Goal: Book appointment/travel/reservation

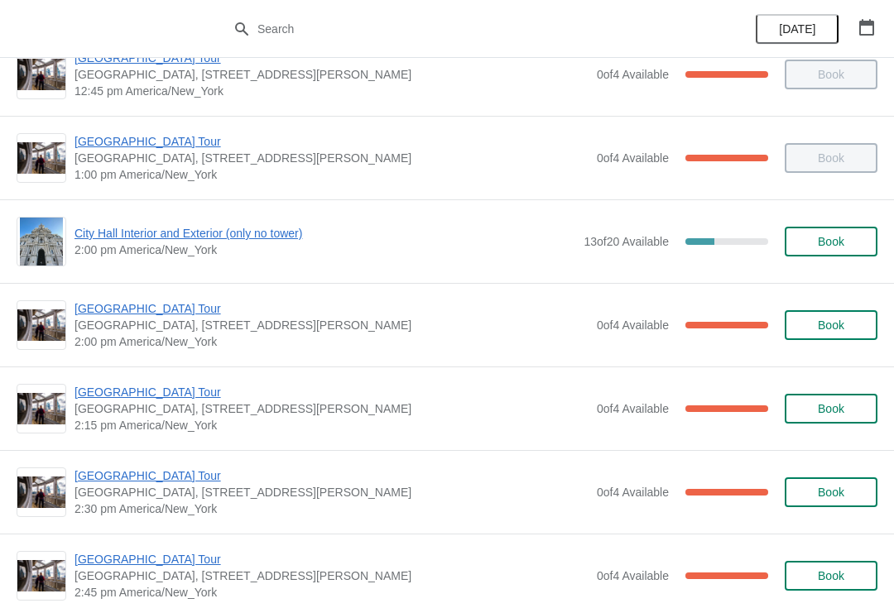
scroll to position [1227, 0]
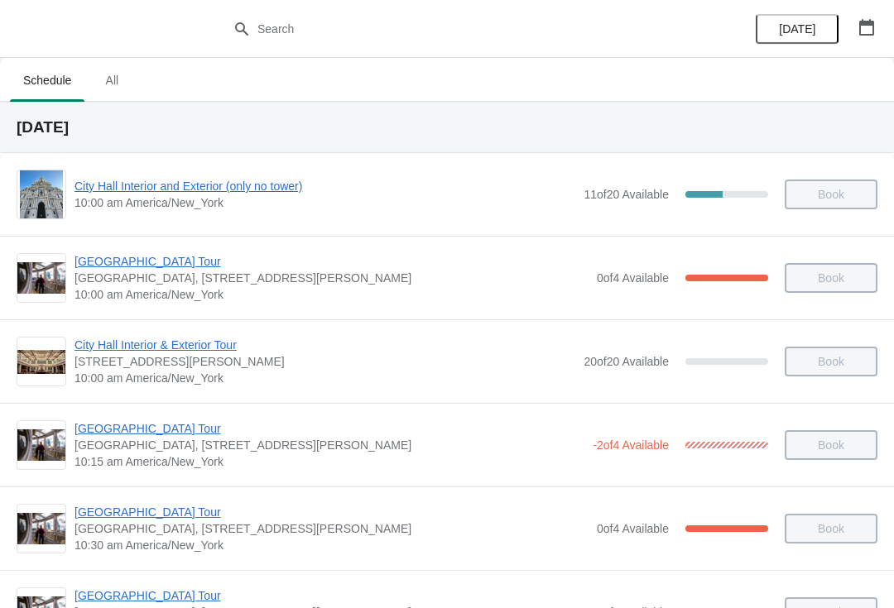
click at [867, 19] on icon "button" at bounding box center [866, 27] width 17 height 17
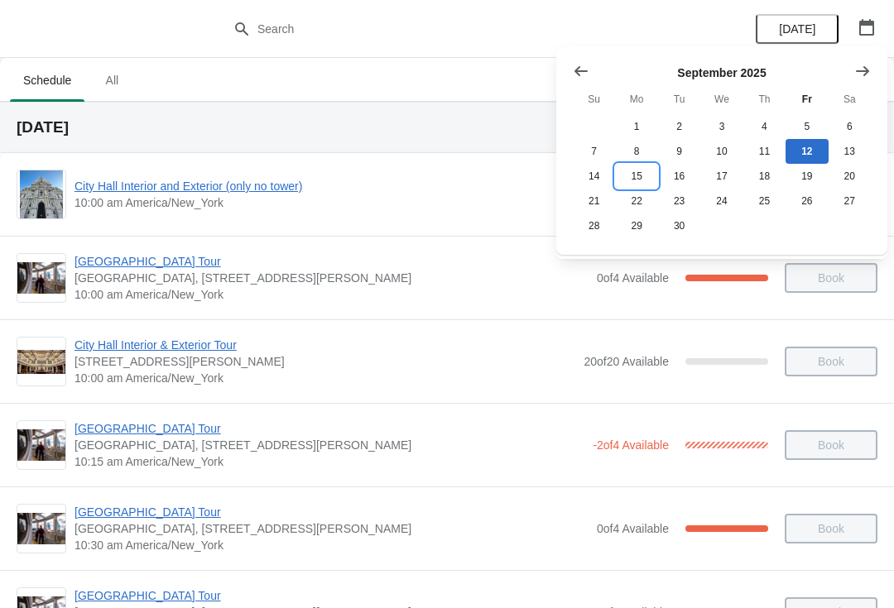
click at [634, 171] on button "15" at bounding box center [636, 176] width 42 height 25
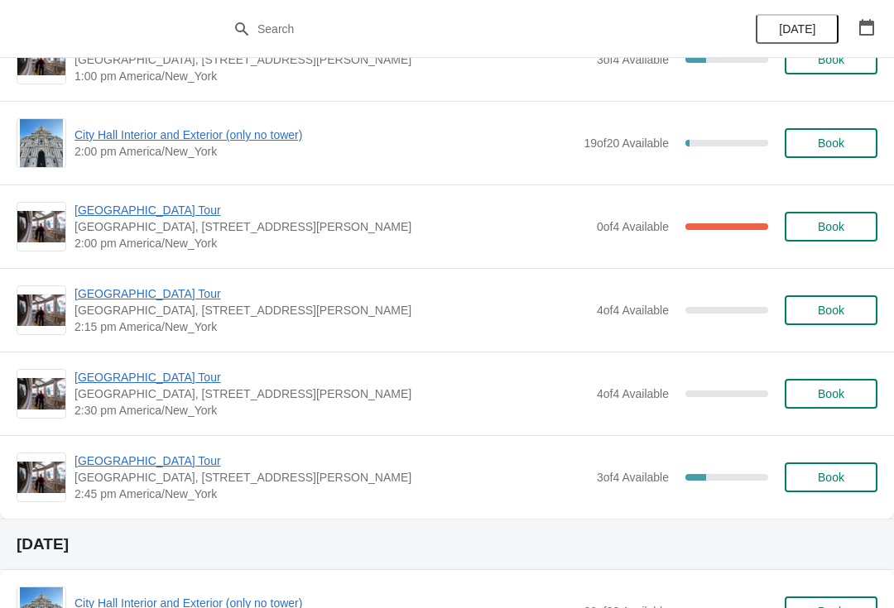
scroll to position [1216, 0]
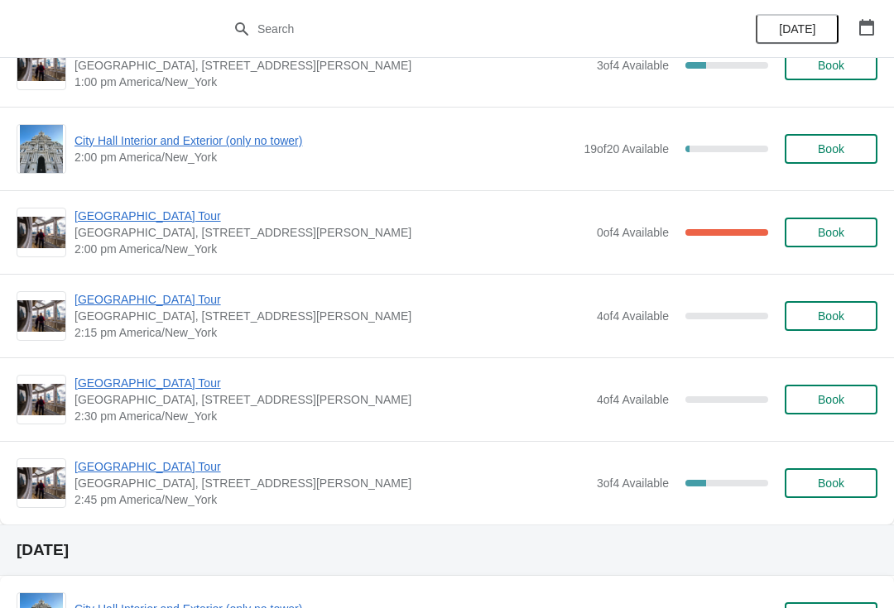
click at [116, 218] on span "[GEOGRAPHIC_DATA] Tour" at bounding box center [331, 216] width 514 height 17
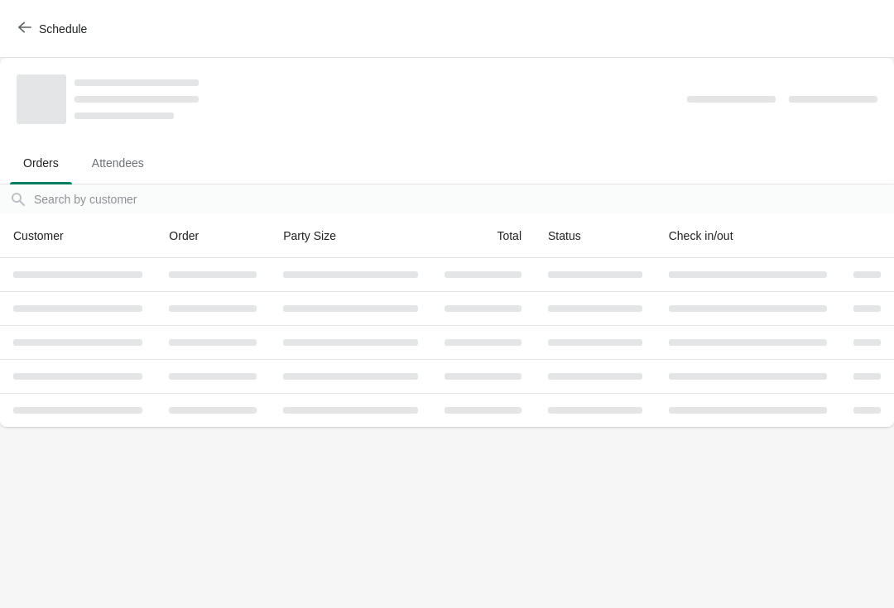
scroll to position [0, 0]
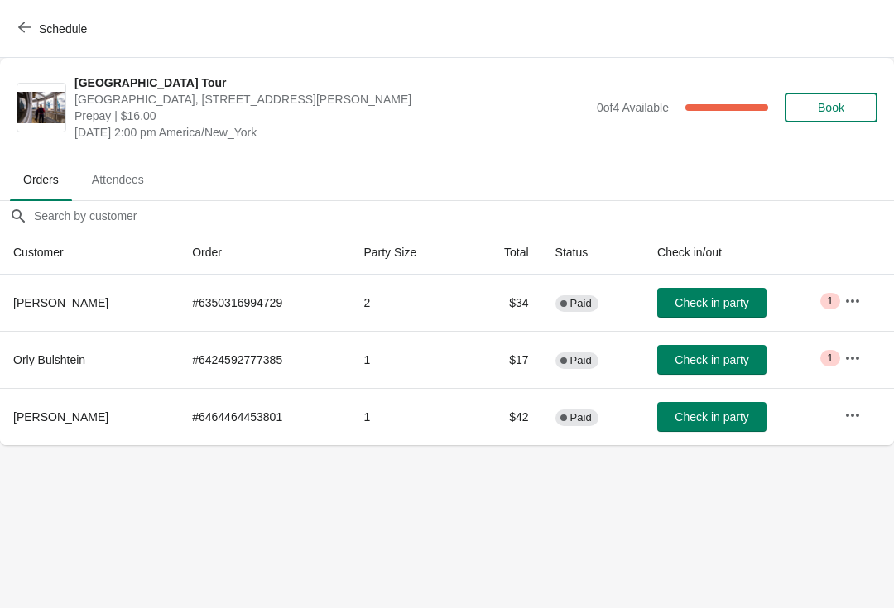
click at [40, 14] on button "Schedule" at bounding box center [54, 29] width 92 height 30
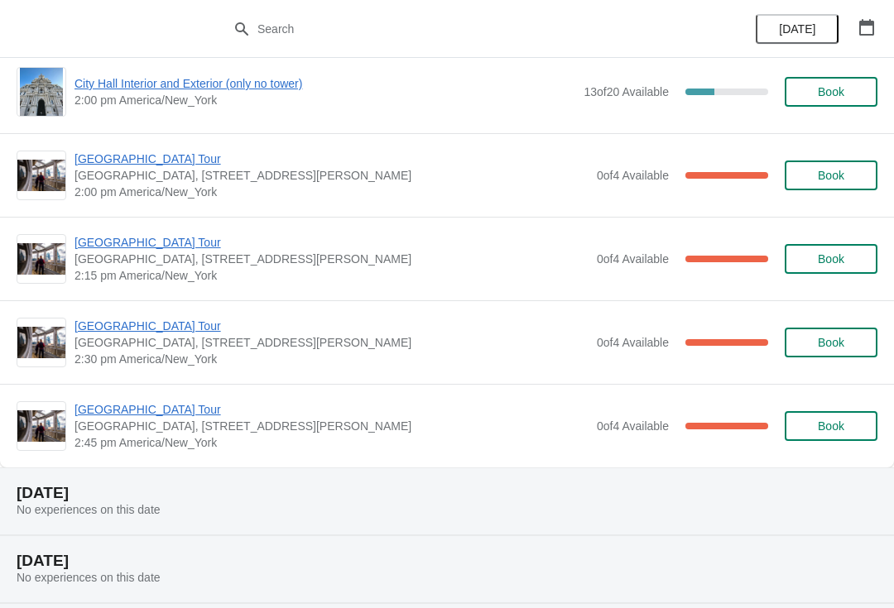
scroll to position [1362, 0]
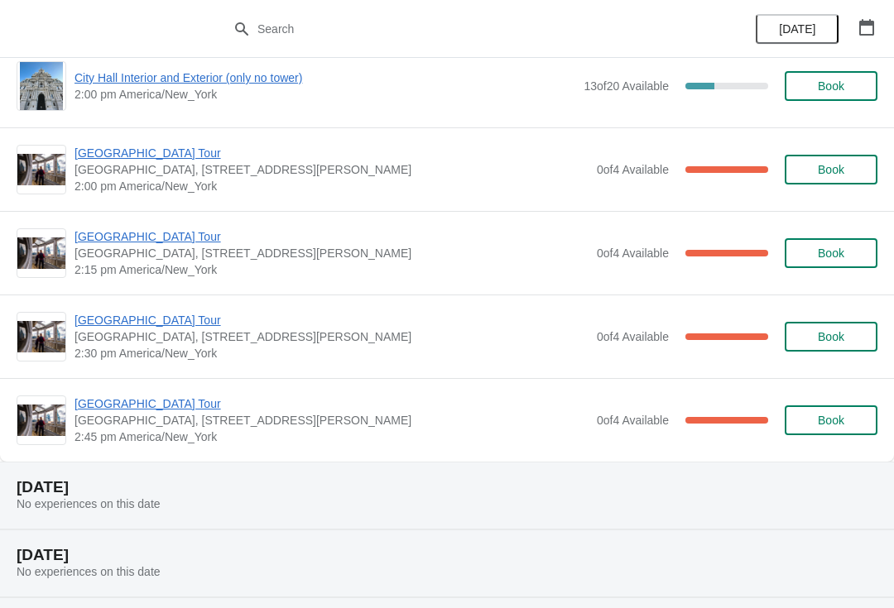
click at [124, 230] on span "[GEOGRAPHIC_DATA] Tour" at bounding box center [331, 236] width 514 height 17
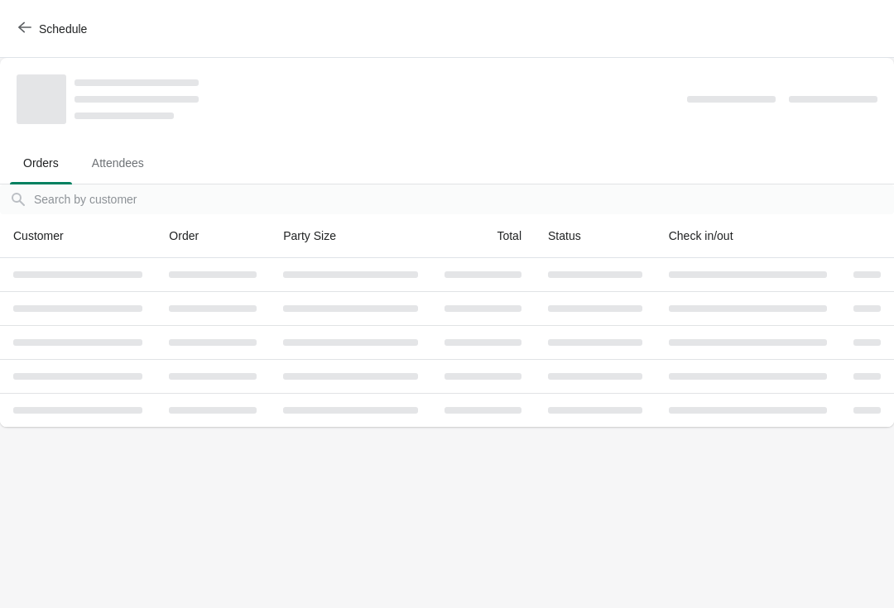
scroll to position [0, 0]
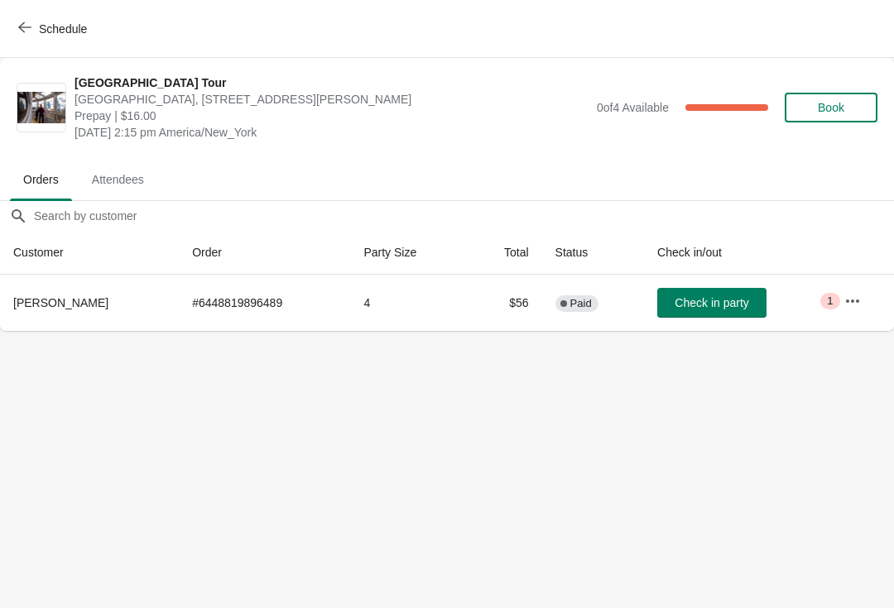
click at [30, 14] on button "Schedule" at bounding box center [54, 29] width 92 height 30
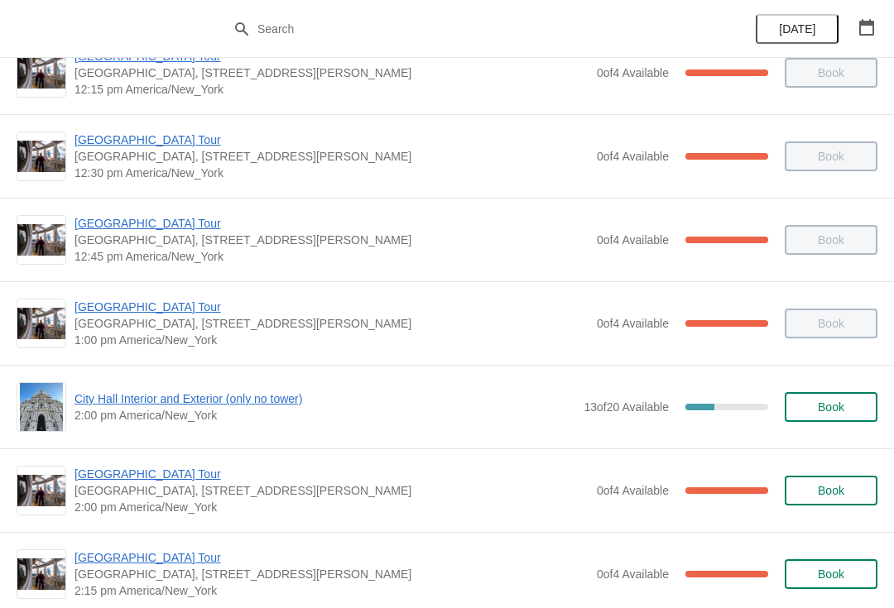
scroll to position [1059, 0]
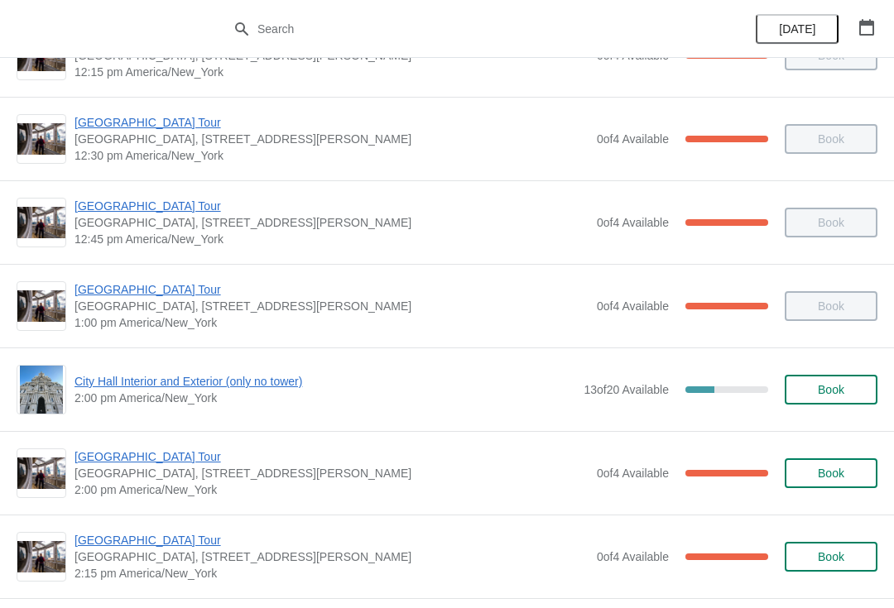
click at [159, 449] on span "[GEOGRAPHIC_DATA] Tour" at bounding box center [331, 457] width 514 height 17
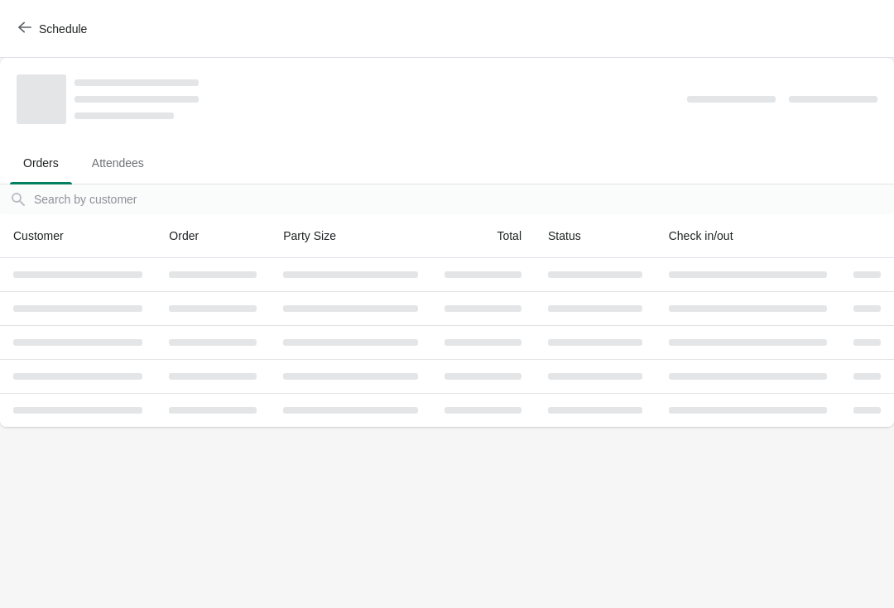
scroll to position [0, 0]
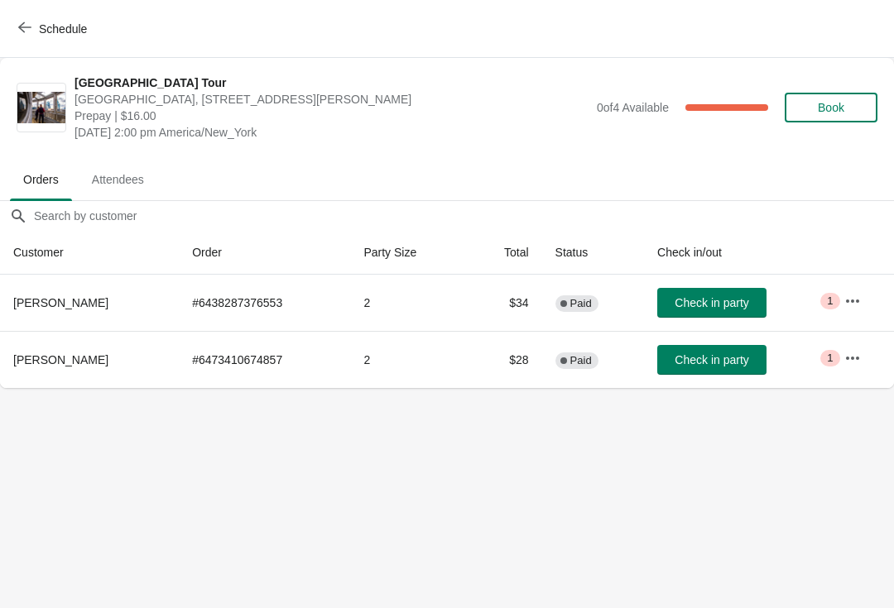
click at [737, 292] on button "Check in party" at bounding box center [711, 303] width 109 height 30
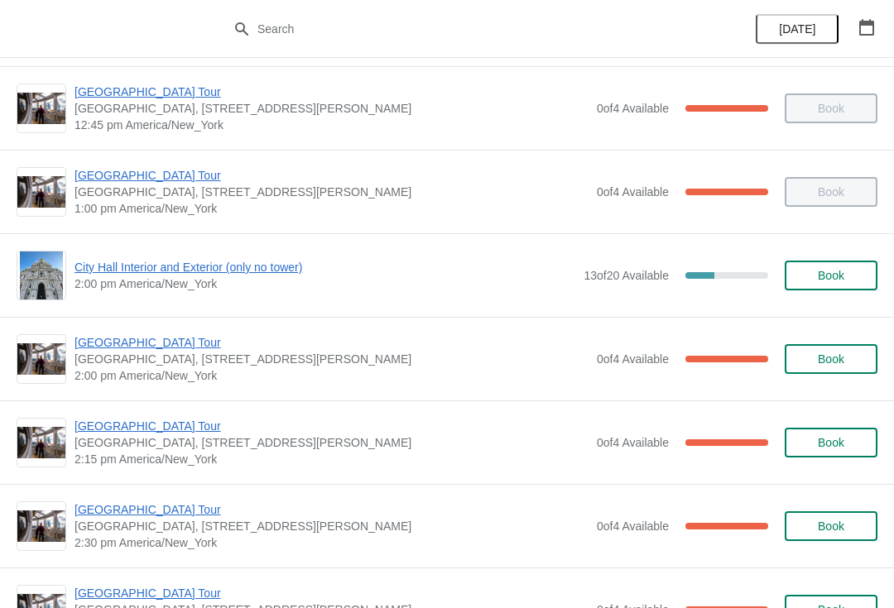
scroll to position [1167, 0]
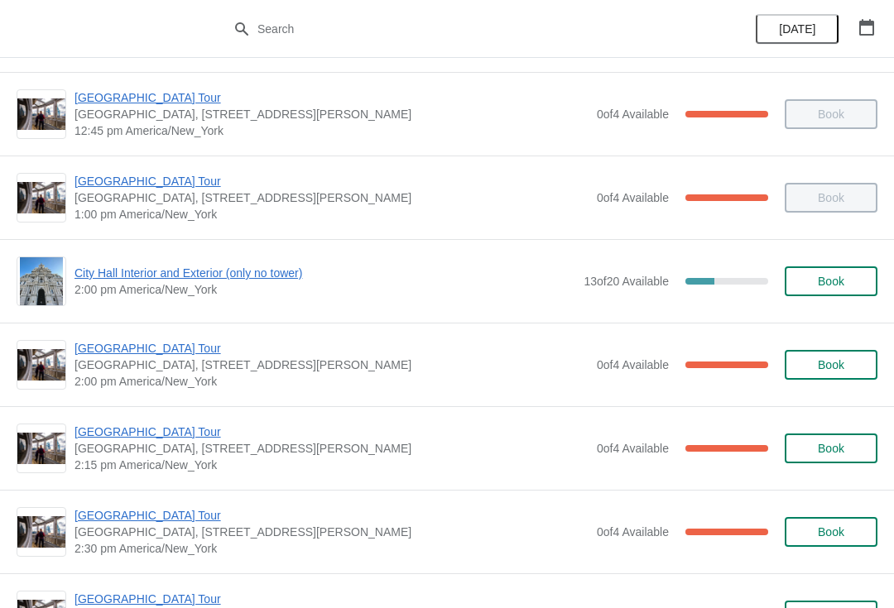
click at [159, 343] on span "[GEOGRAPHIC_DATA] Tour" at bounding box center [331, 348] width 514 height 17
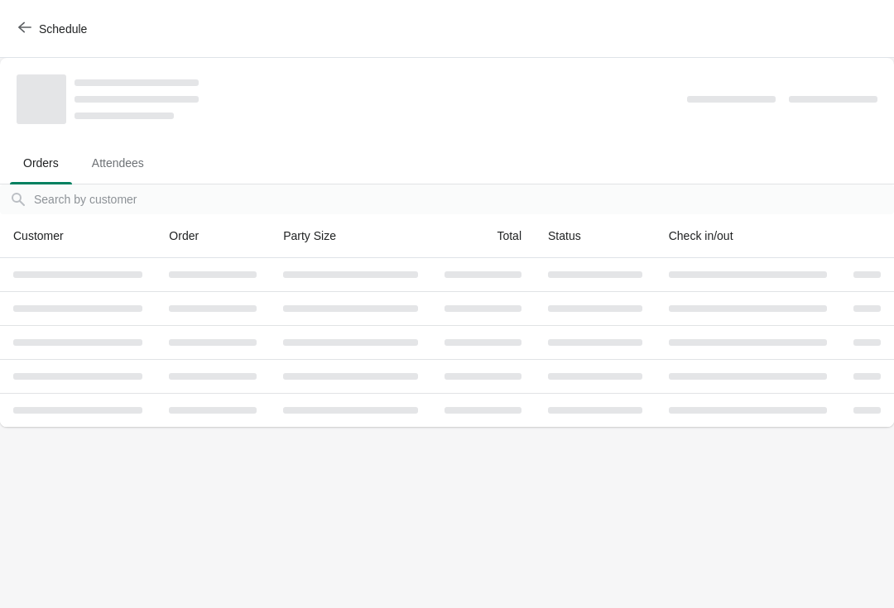
scroll to position [0, 0]
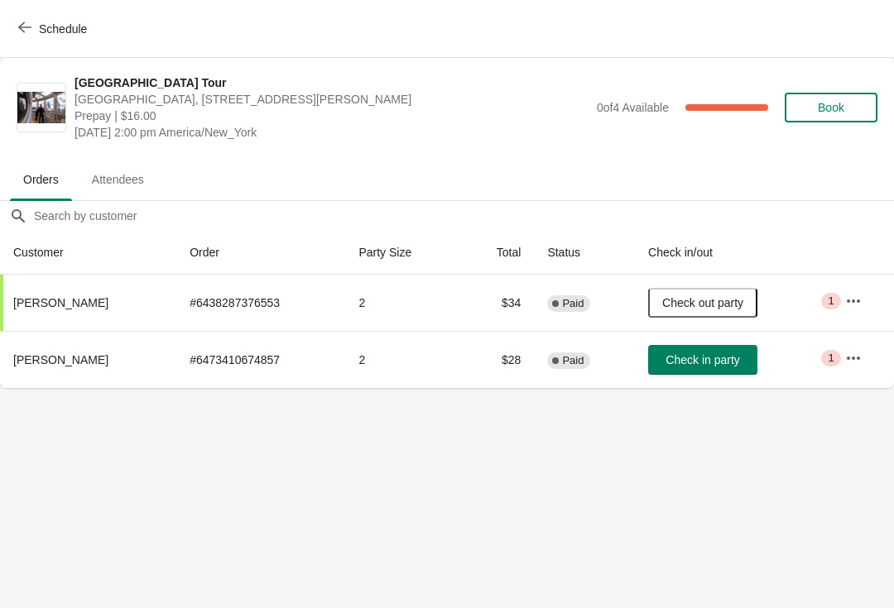
click at [731, 347] on button "Check in party" at bounding box center [702, 360] width 109 height 30
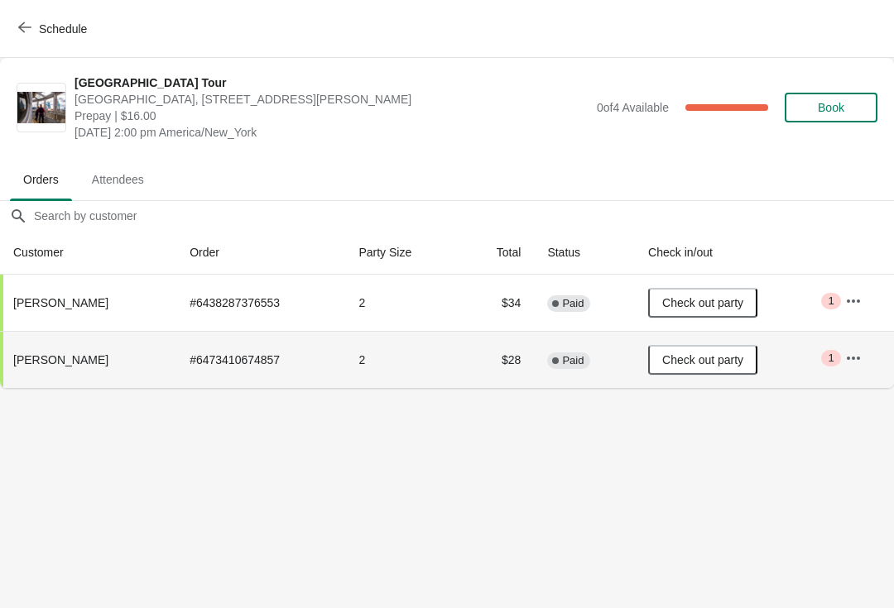
click at [39, 24] on span "Schedule" at bounding box center [63, 28] width 48 height 13
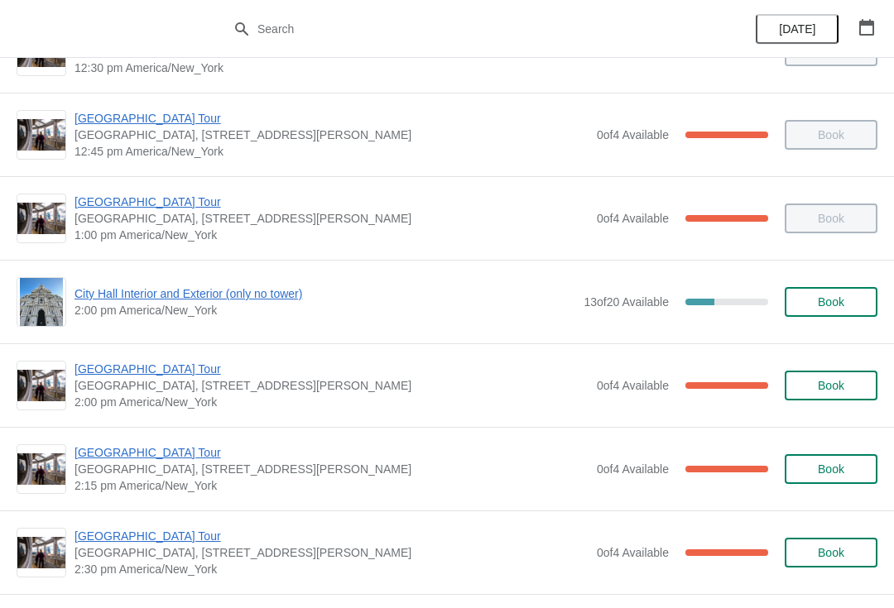
scroll to position [1148, 0]
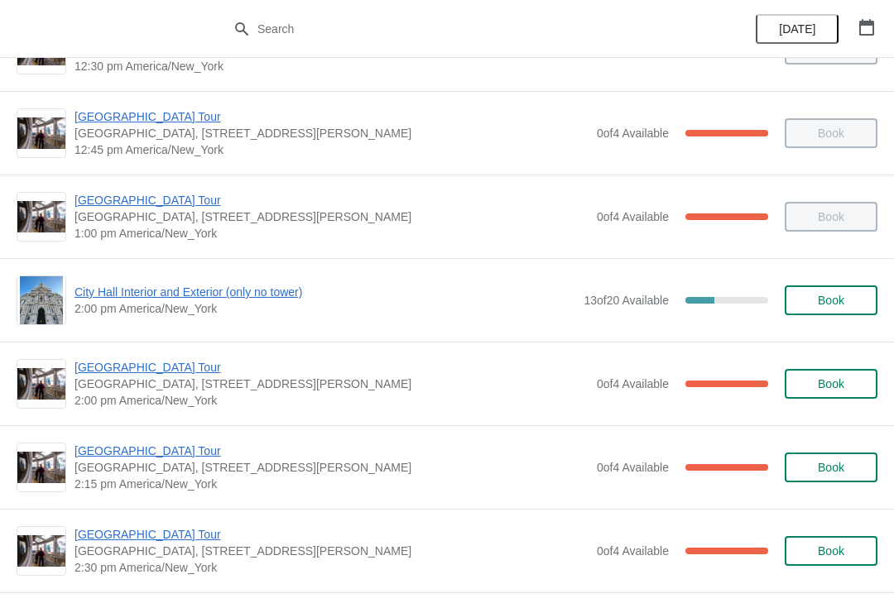
click at [183, 453] on span "[GEOGRAPHIC_DATA] Tour" at bounding box center [331, 451] width 514 height 17
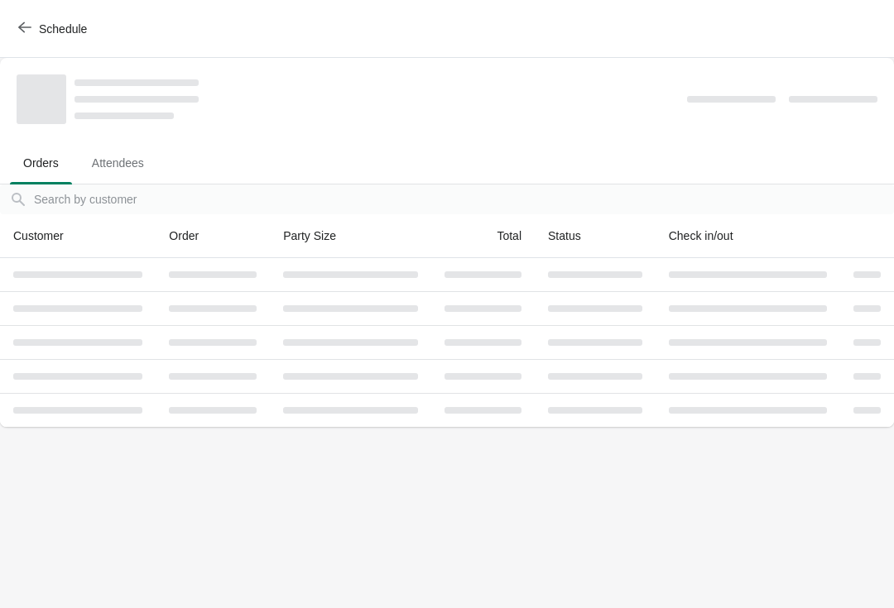
scroll to position [0, 0]
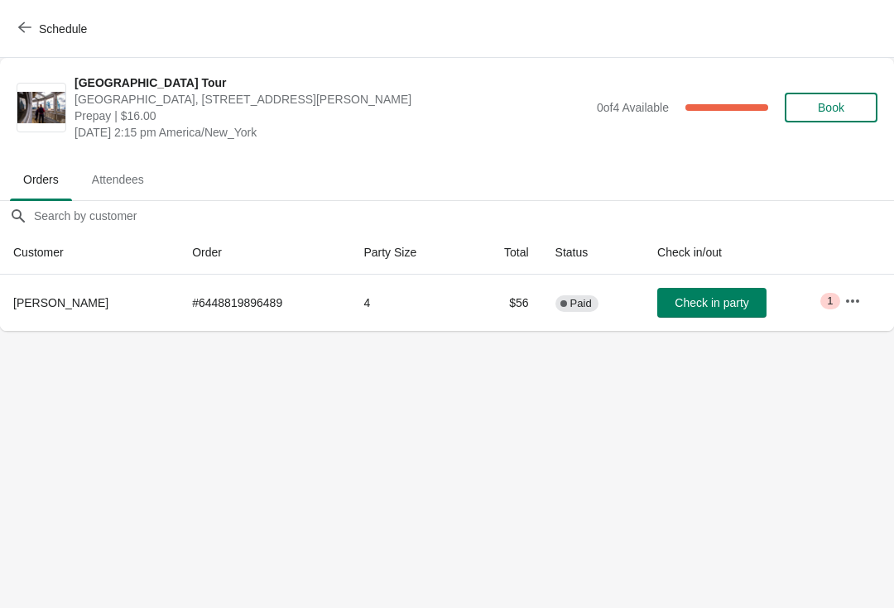
click at [46, 22] on span "Schedule" at bounding box center [63, 28] width 48 height 13
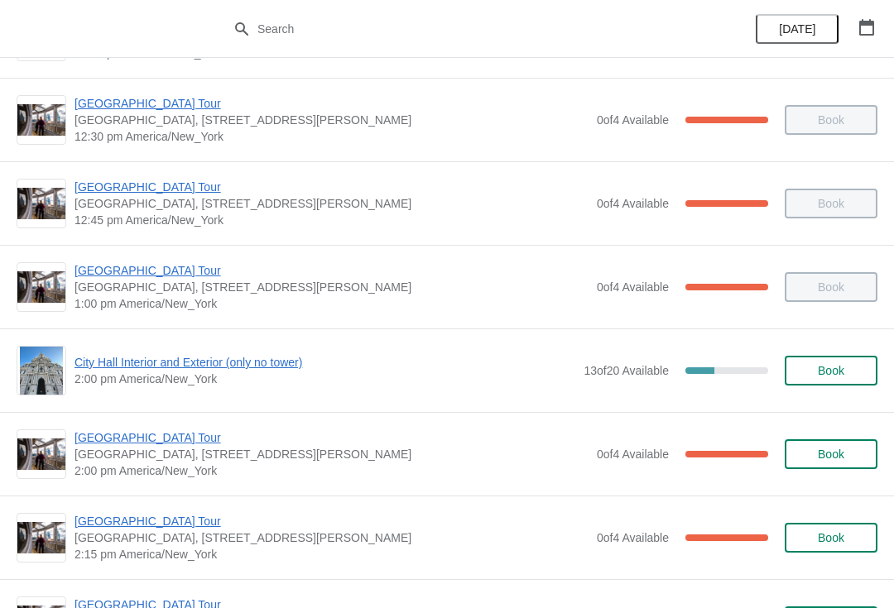
scroll to position [1078, 0]
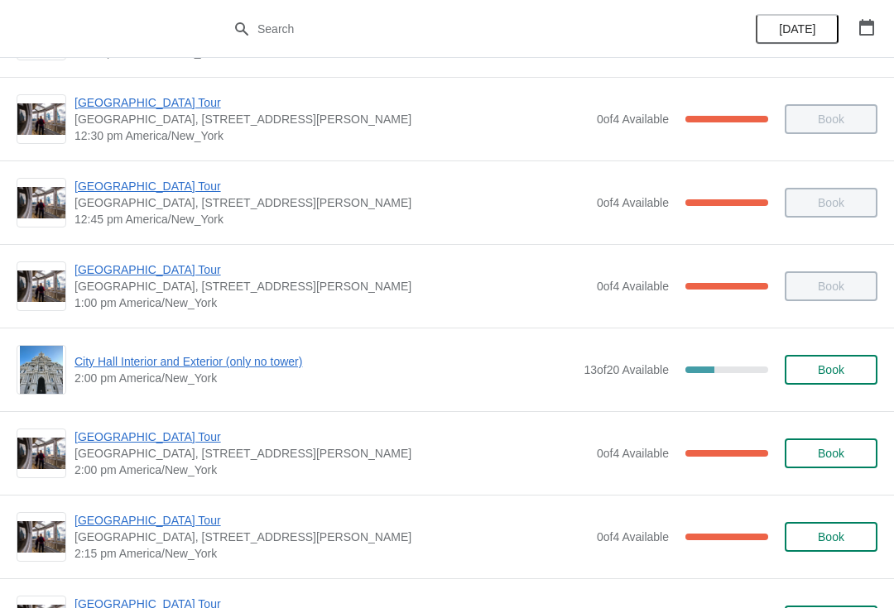
click at [190, 362] on span "City Hall Interior and Exterior (only no tower)" at bounding box center [324, 361] width 501 height 17
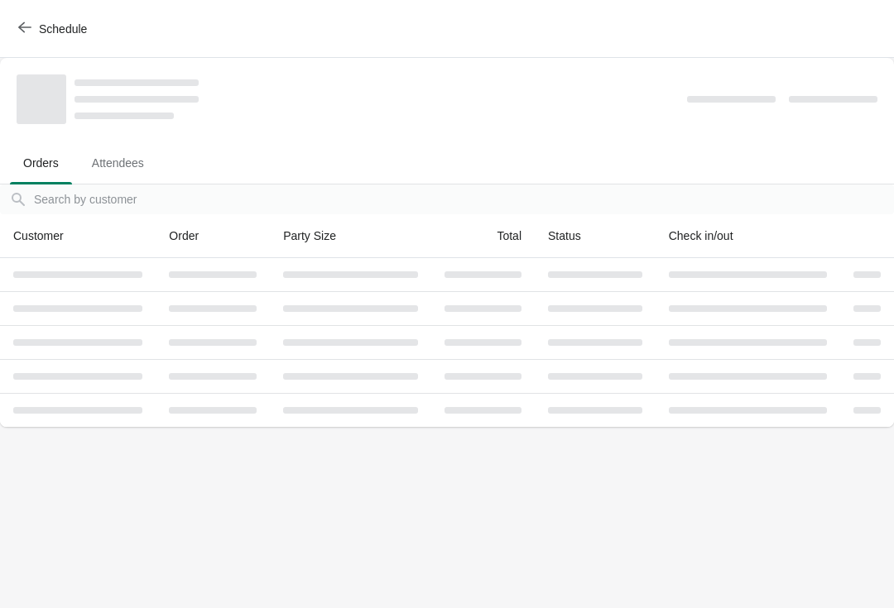
scroll to position [0, 0]
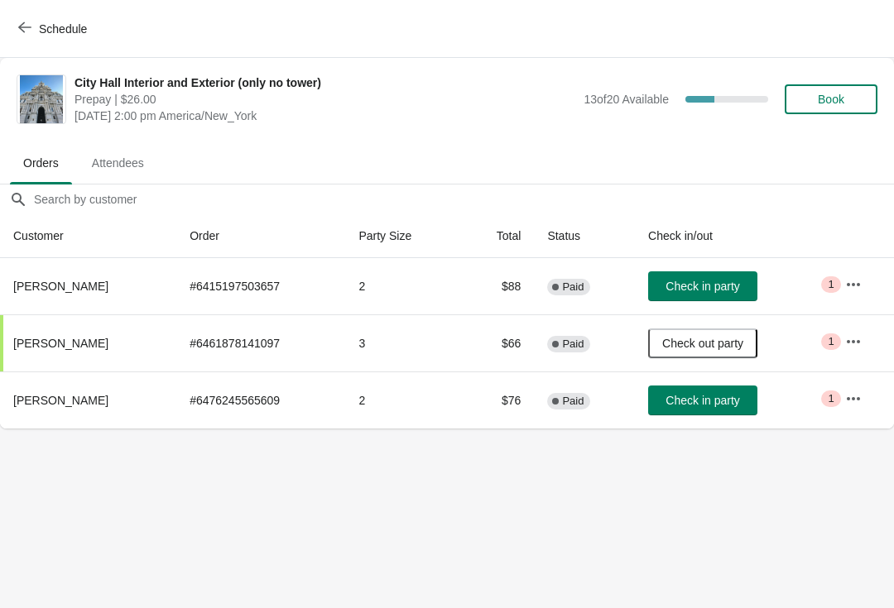
click at [46, 31] on span "Schedule" at bounding box center [63, 28] width 48 height 13
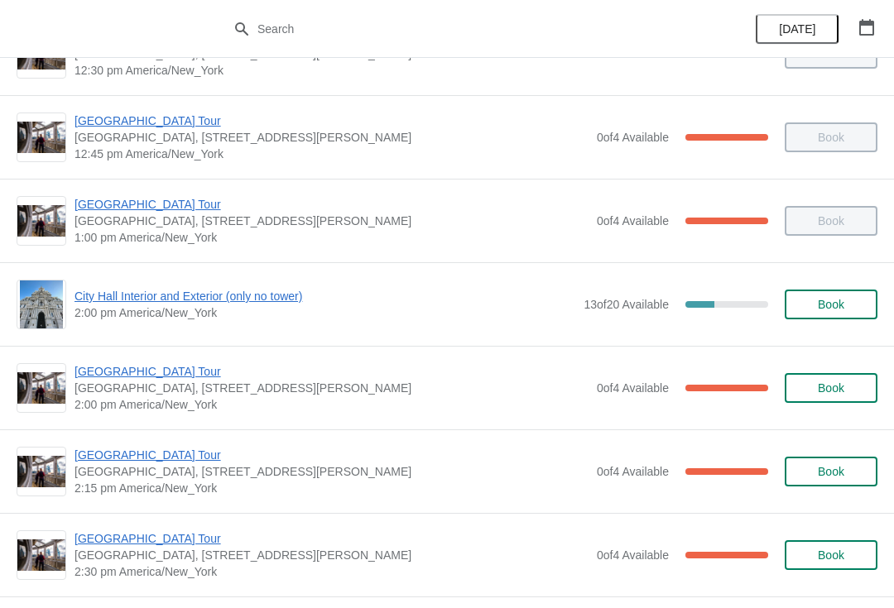
scroll to position [1145, 0]
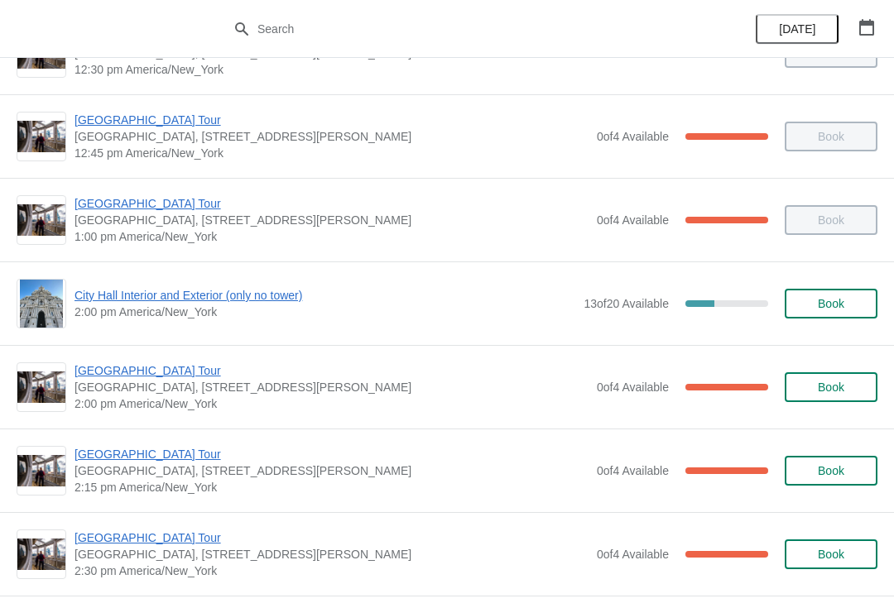
click at [183, 371] on span "[GEOGRAPHIC_DATA] Tour" at bounding box center [331, 371] width 514 height 17
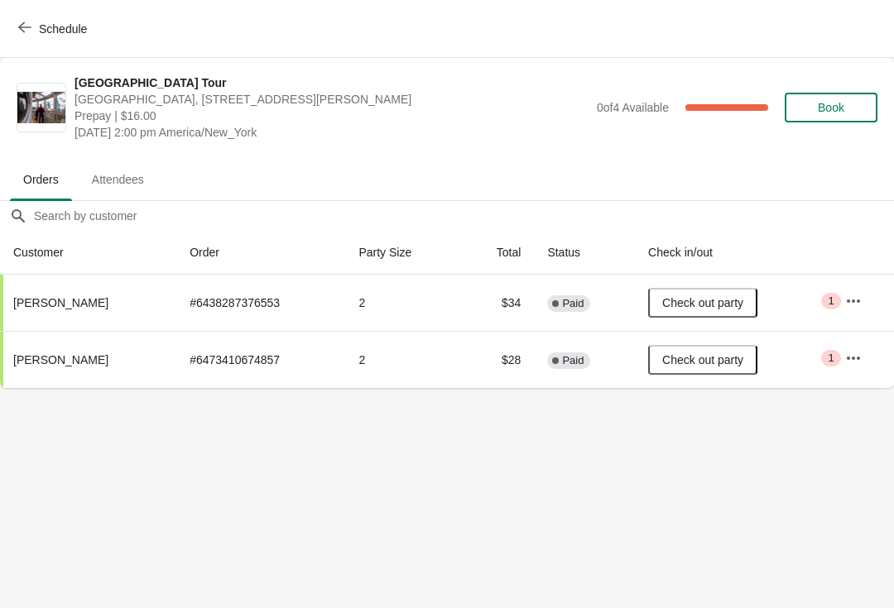
scroll to position [0, 0]
click at [49, 2] on div "Schedule" at bounding box center [447, 29] width 894 height 58
click at [33, 23] on span "Schedule" at bounding box center [54, 29] width 65 height 16
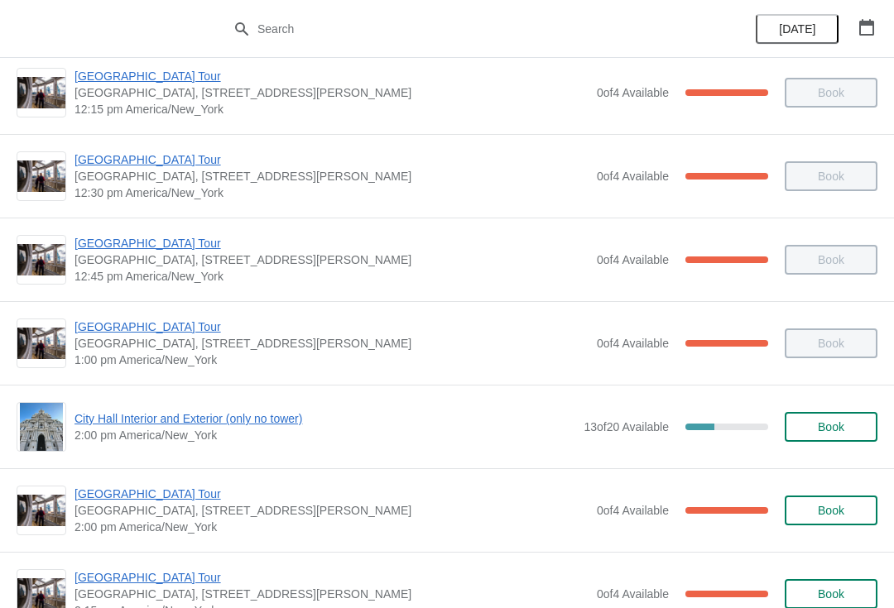
scroll to position [1023, 0]
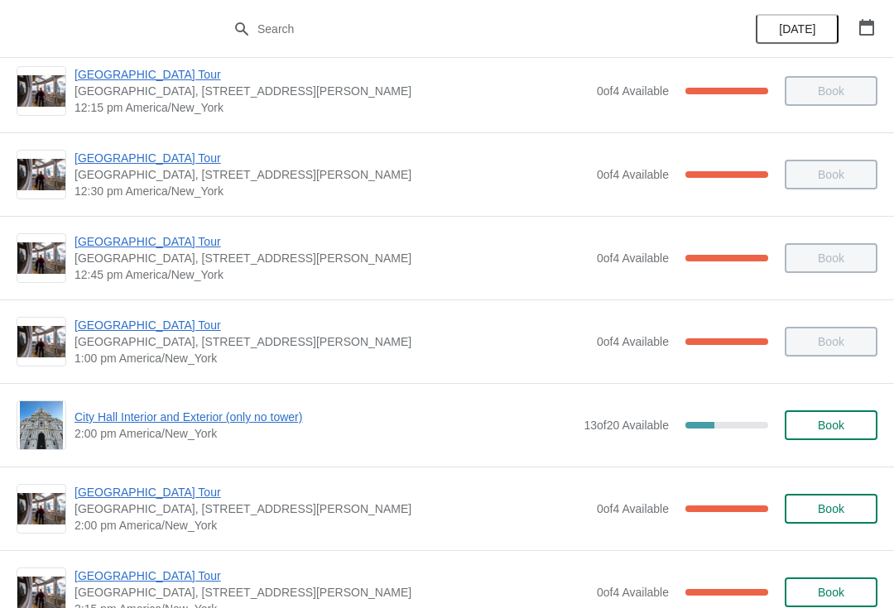
click at [175, 490] on span "[GEOGRAPHIC_DATA] Tour" at bounding box center [331, 492] width 514 height 17
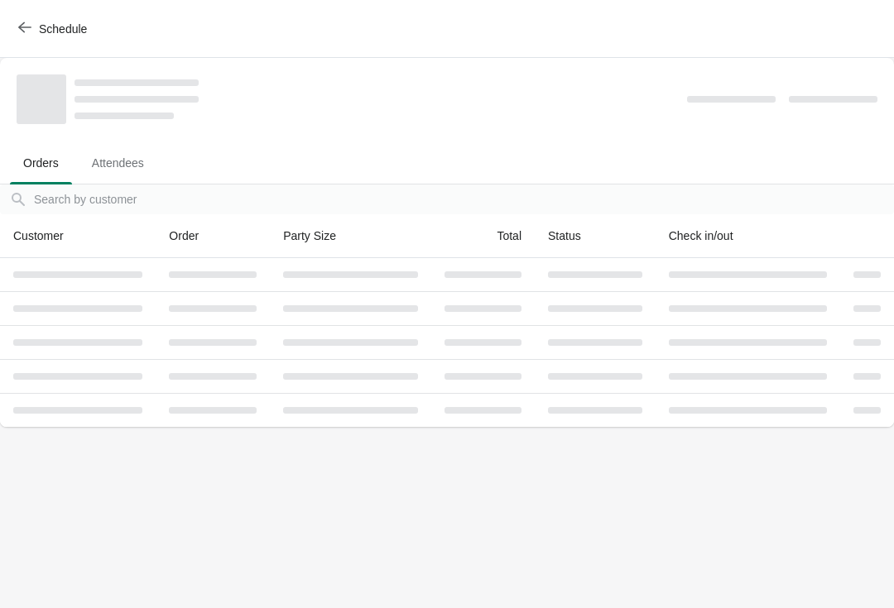
scroll to position [0, 0]
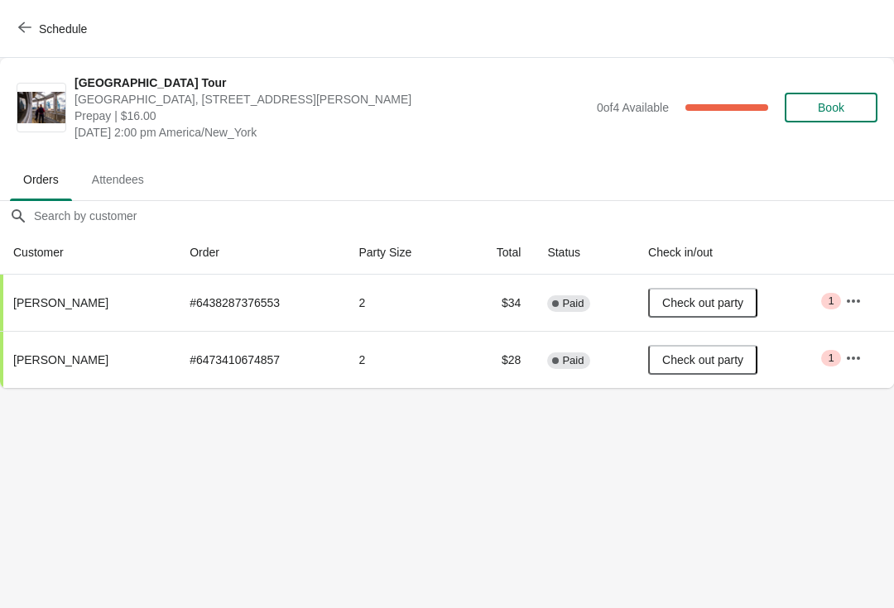
click at [96, 17] on button "Schedule" at bounding box center [54, 29] width 92 height 30
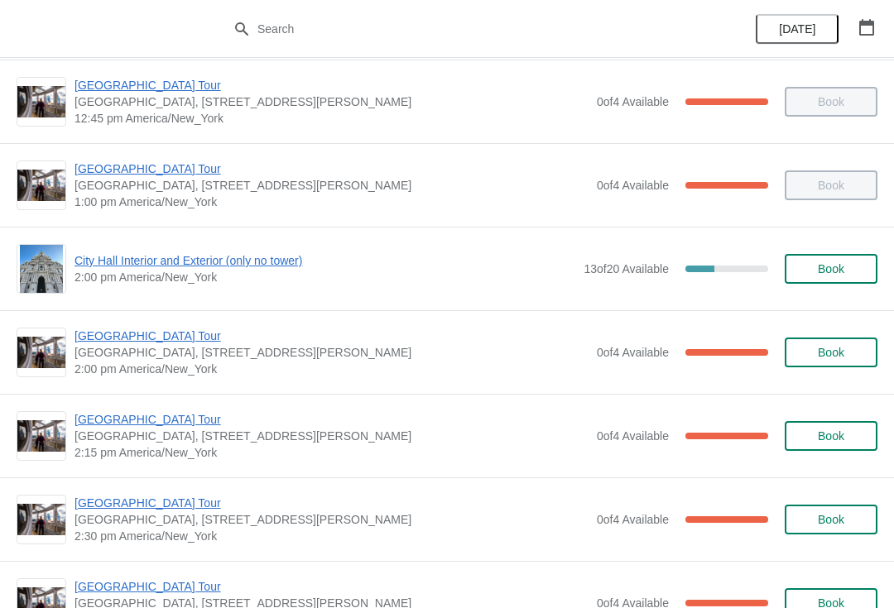
scroll to position [1180, 0]
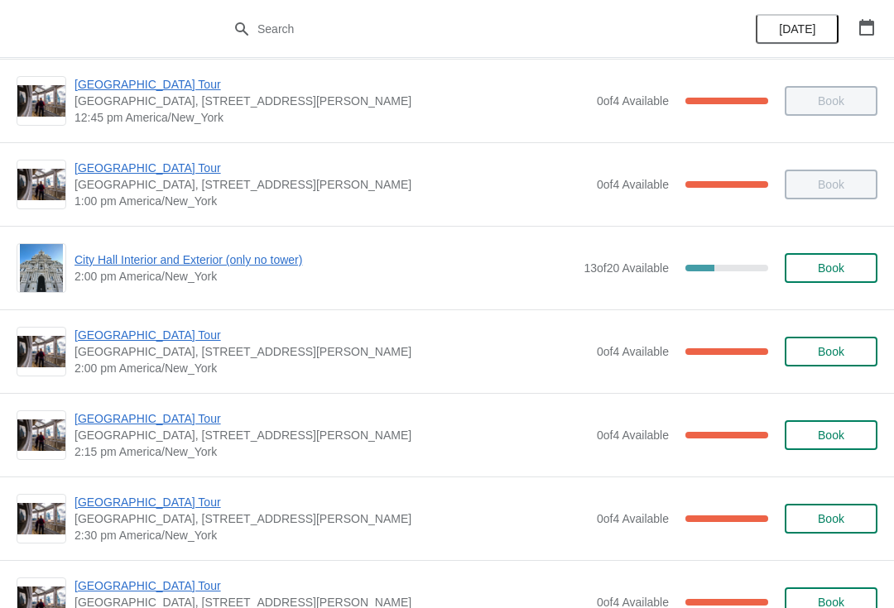
click at [162, 404] on div "City Hall Tower Tour City Hall Visitor Center, 1400 John F Kennedy Boulevard Su…" at bounding box center [447, 435] width 894 height 84
click at [155, 407] on div "City Hall Tower Tour City Hall Visitor Center, 1400 John F Kennedy Boulevard Su…" at bounding box center [447, 435] width 894 height 84
click at [137, 417] on span "[GEOGRAPHIC_DATA] Tour" at bounding box center [331, 419] width 514 height 17
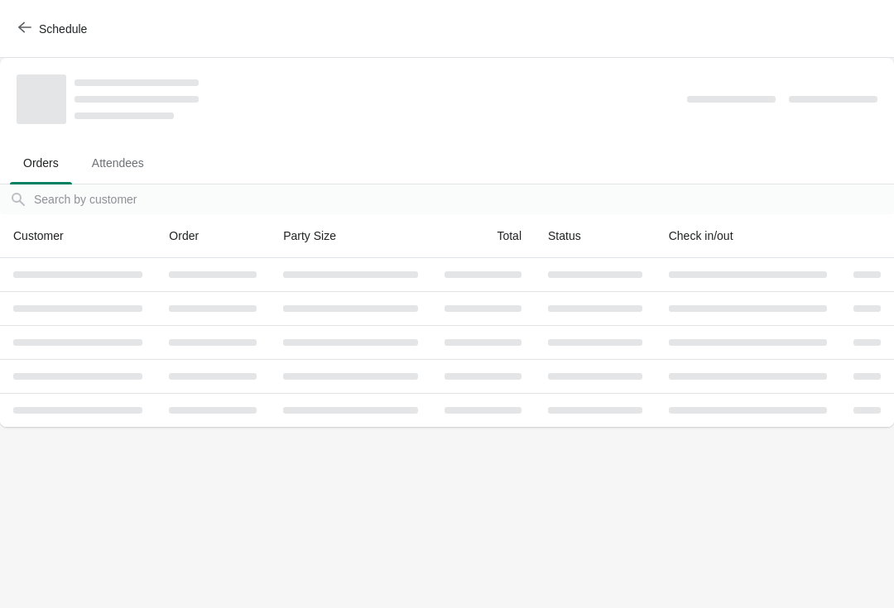
scroll to position [0, 0]
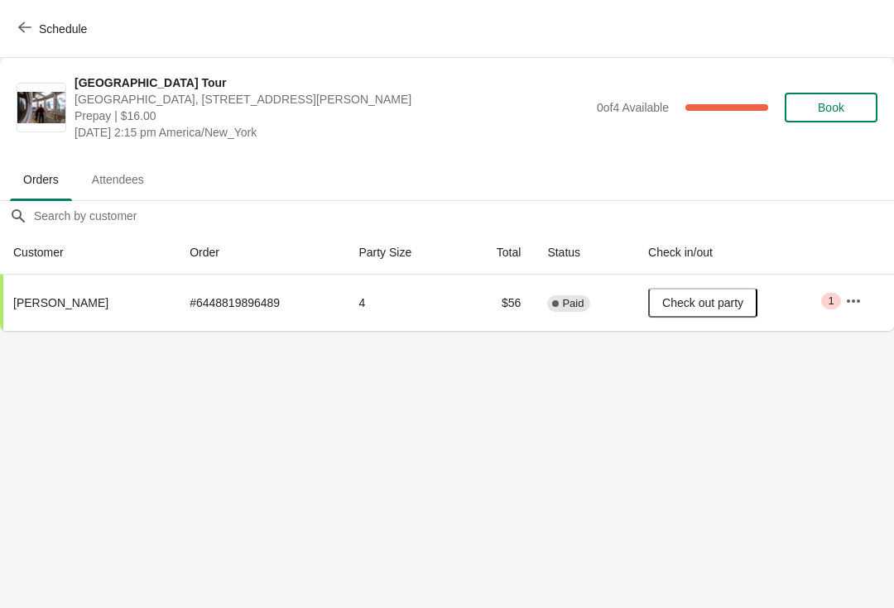
click at [50, 23] on span "Schedule" at bounding box center [63, 28] width 48 height 13
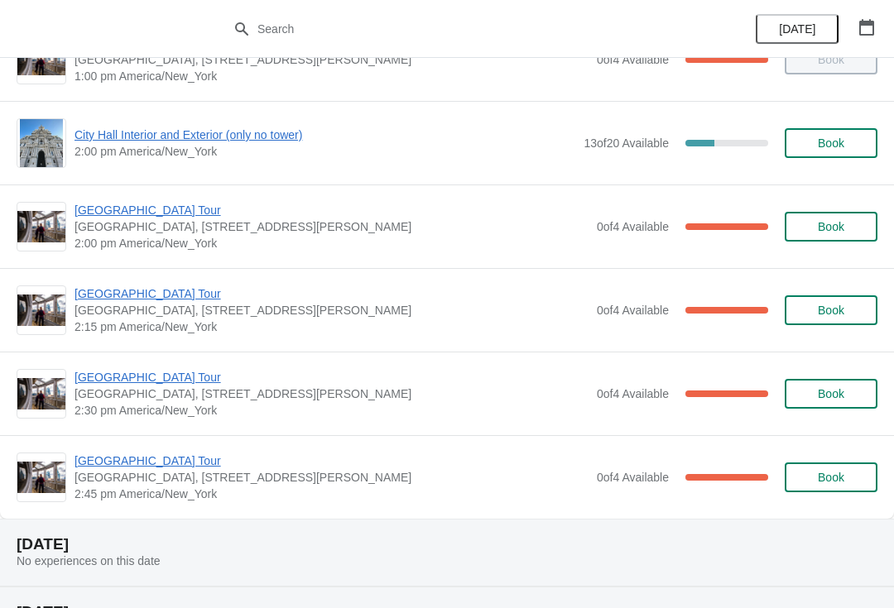
scroll to position [1307, 0]
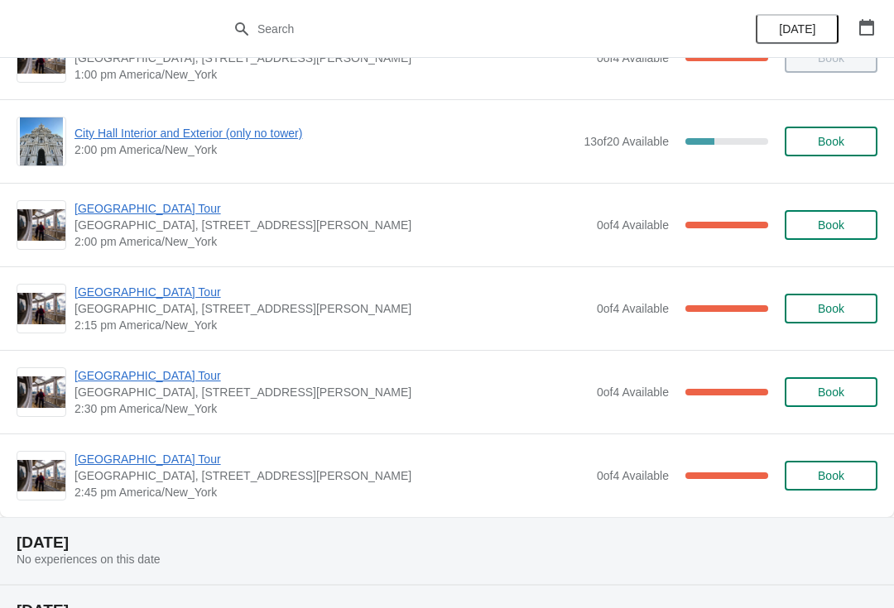
click at [151, 369] on span "[GEOGRAPHIC_DATA] Tour" at bounding box center [331, 376] width 514 height 17
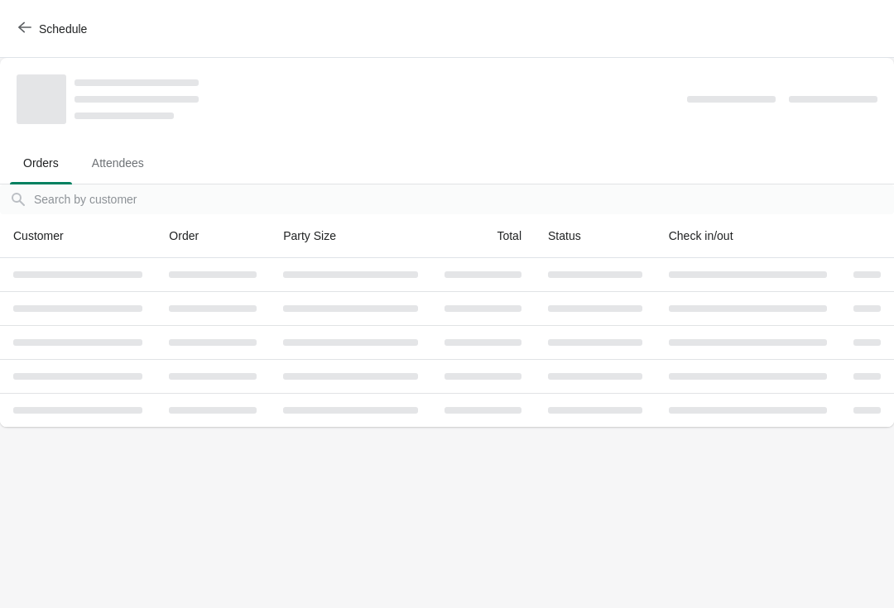
scroll to position [0, 0]
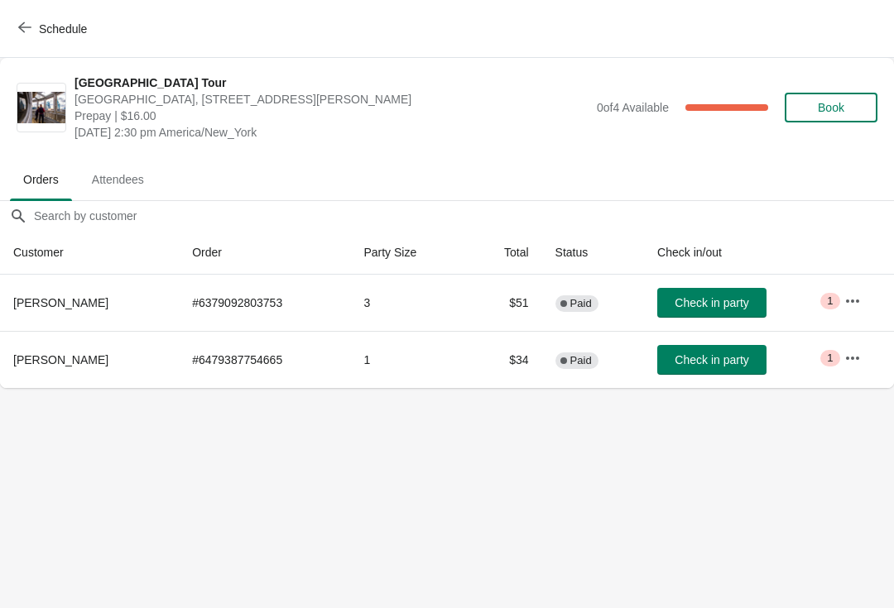
click at [42, 28] on span "Schedule" at bounding box center [63, 28] width 48 height 13
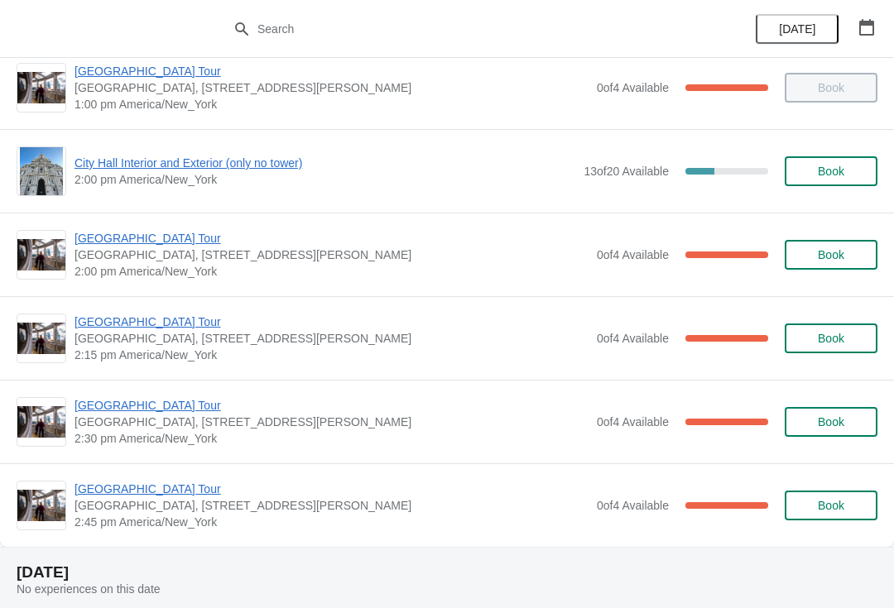
scroll to position [1280, 0]
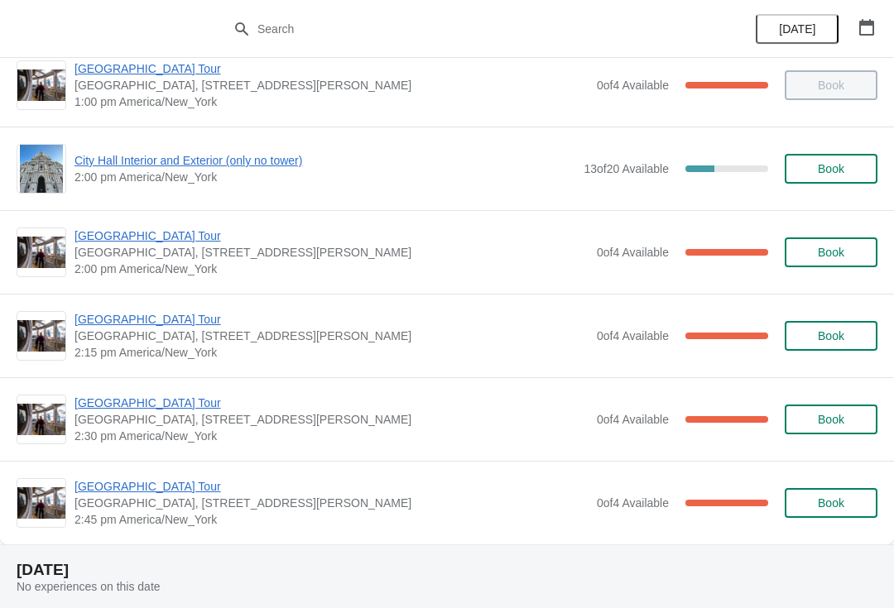
click at [147, 486] on span "[GEOGRAPHIC_DATA] Tour" at bounding box center [331, 486] width 514 height 17
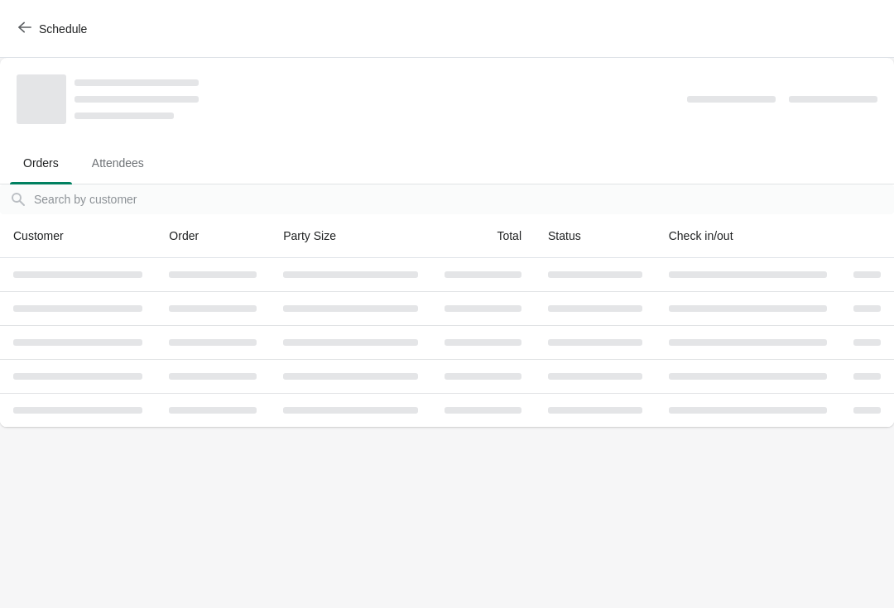
scroll to position [0, 0]
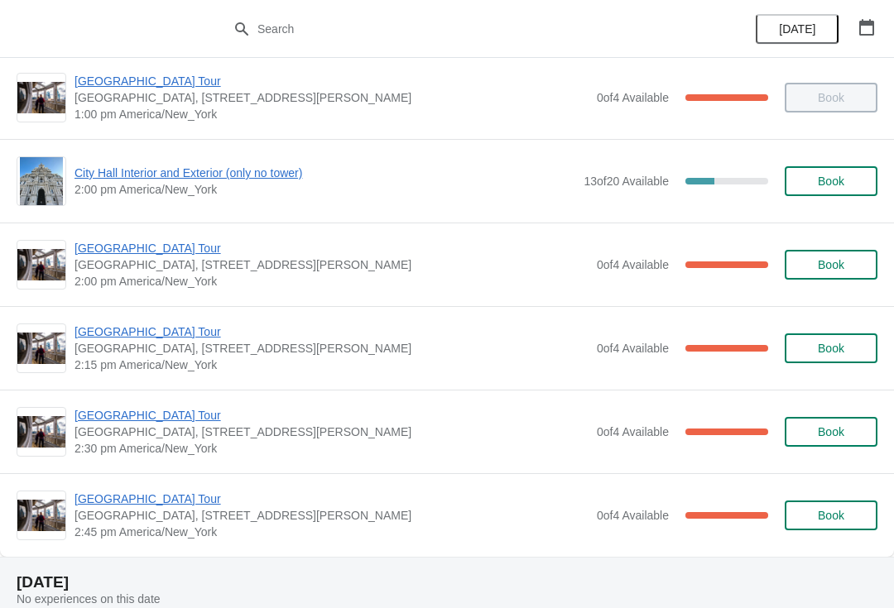
scroll to position [1259, 0]
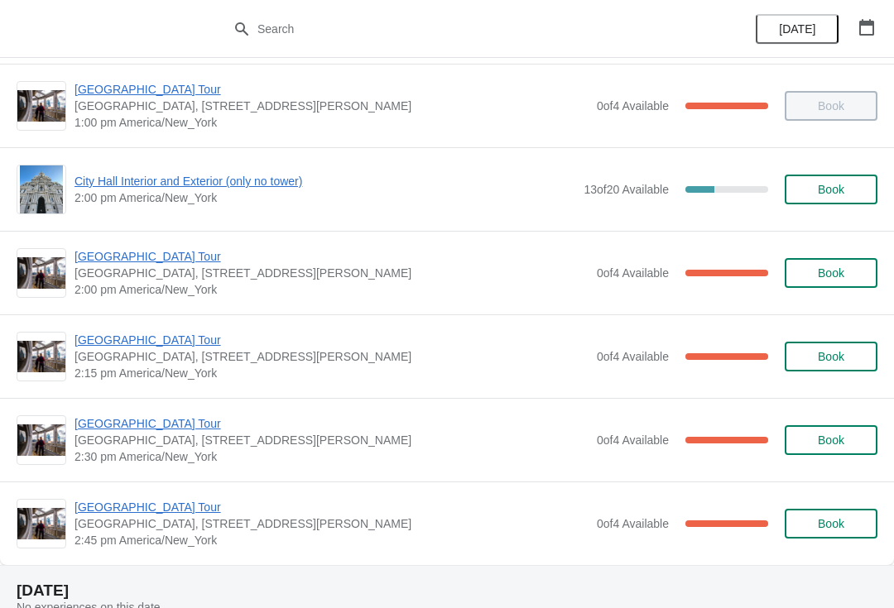
click at [234, 188] on span "City Hall Interior and Exterior (only no tower)" at bounding box center [324, 181] width 501 height 17
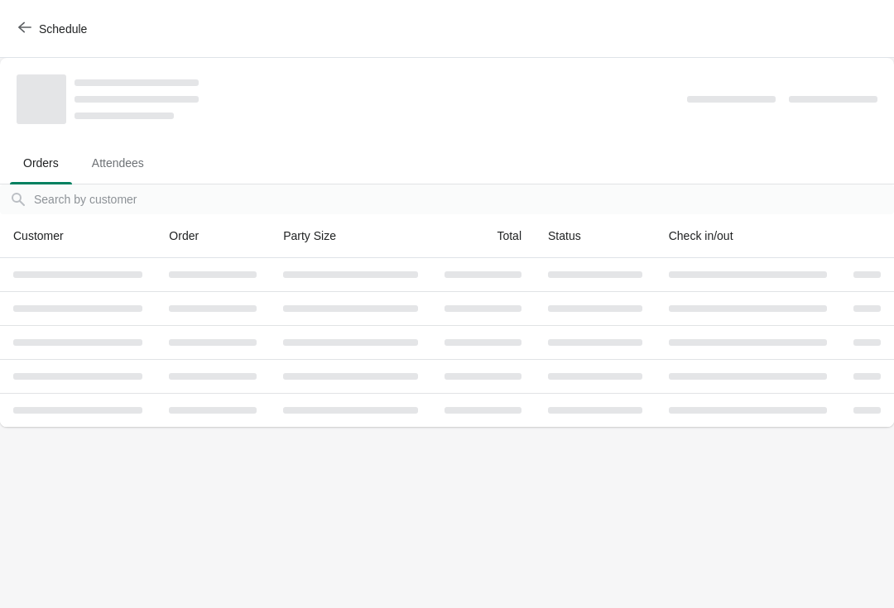
scroll to position [0, 0]
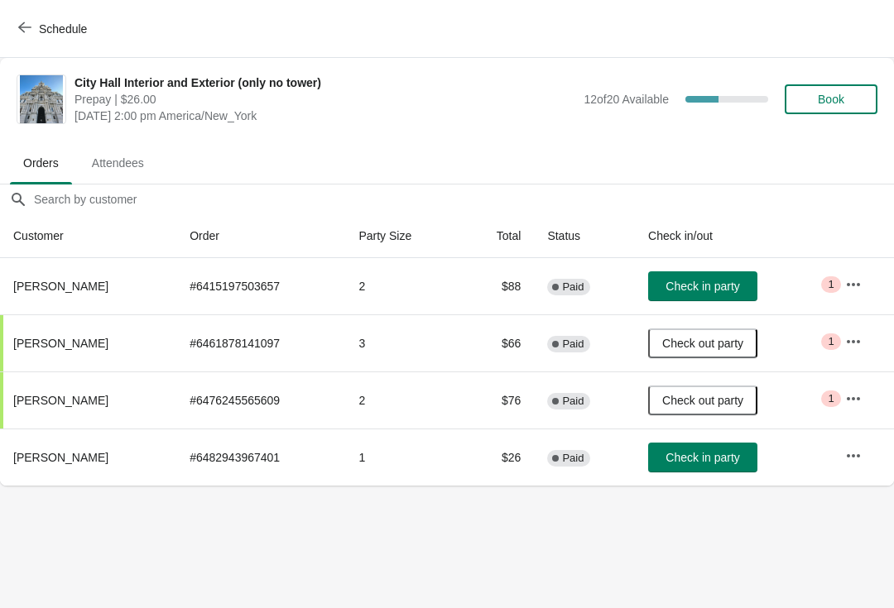
click at [51, 16] on button "Schedule" at bounding box center [54, 29] width 92 height 30
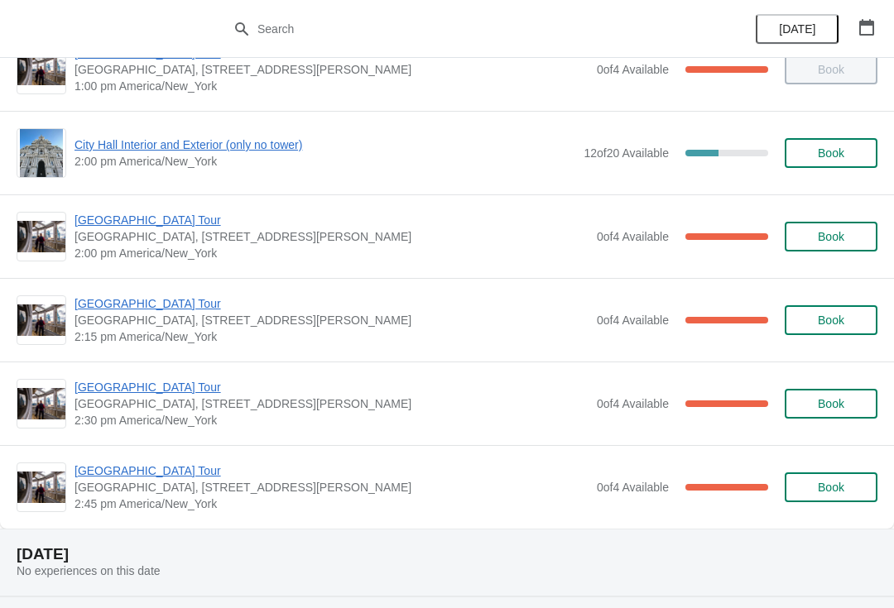
scroll to position [1310, 0]
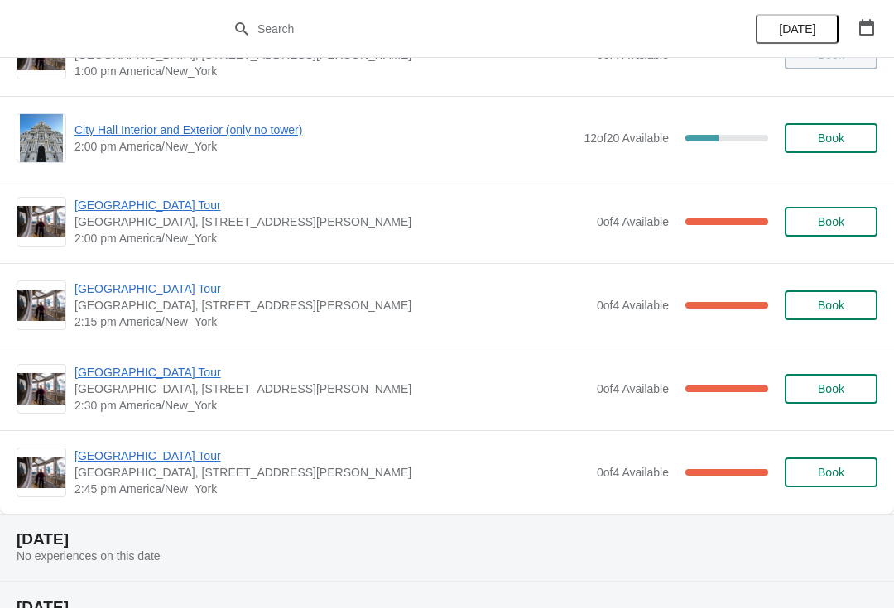
click at [156, 462] on span "[GEOGRAPHIC_DATA] Tour" at bounding box center [331, 456] width 514 height 17
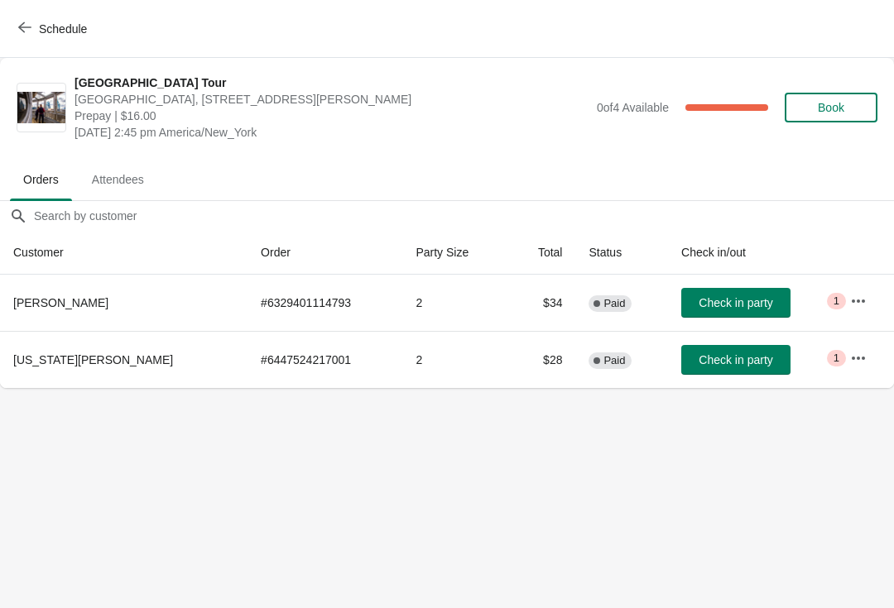
click at [719, 300] on span "Check in party" at bounding box center [736, 302] width 74 height 13
